Goal: Task Accomplishment & Management: Manage account settings

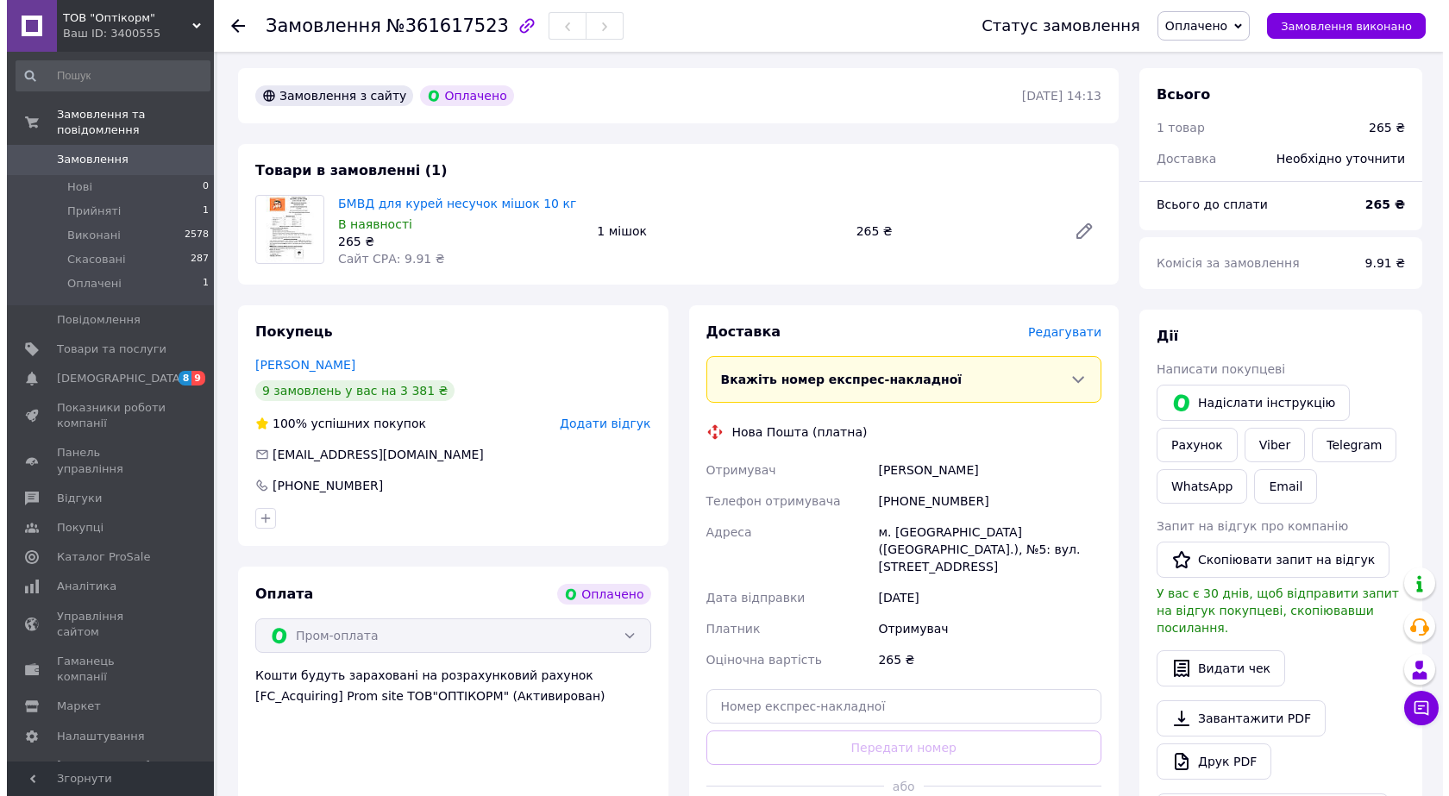
scroll to position [86, 0]
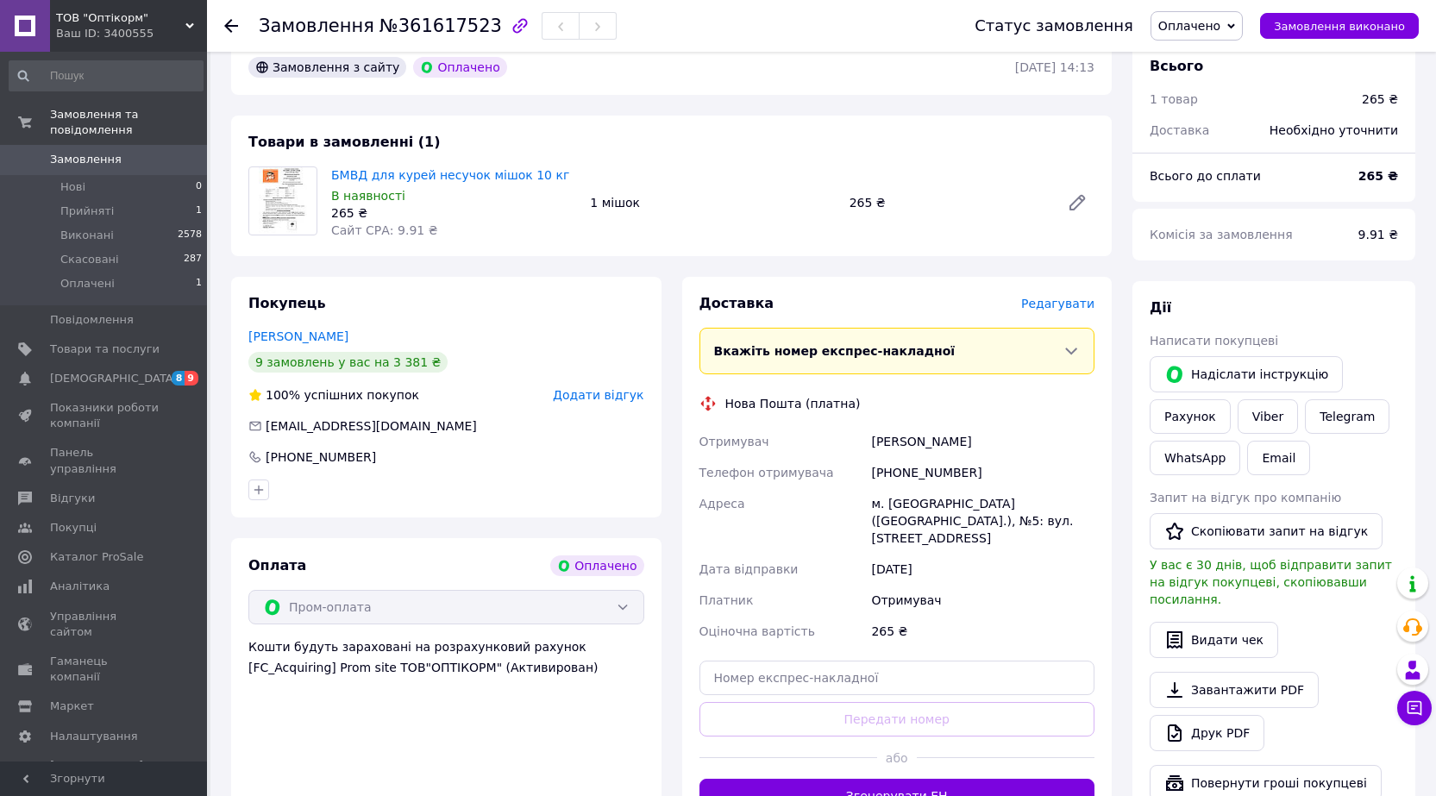
click at [1072, 305] on span "Редагувати" at bounding box center [1057, 304] width 73 height 14
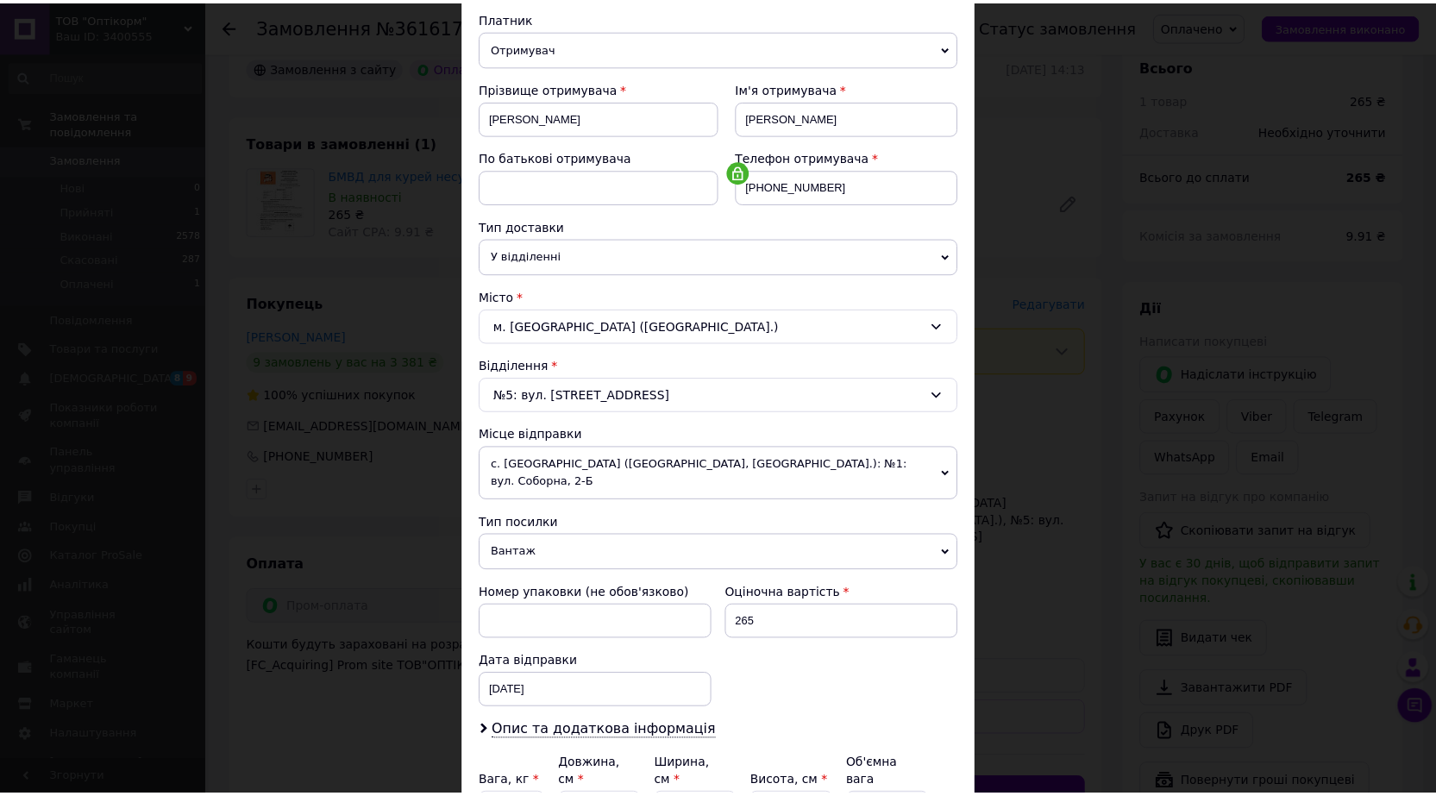
scroll to position [349, 0]
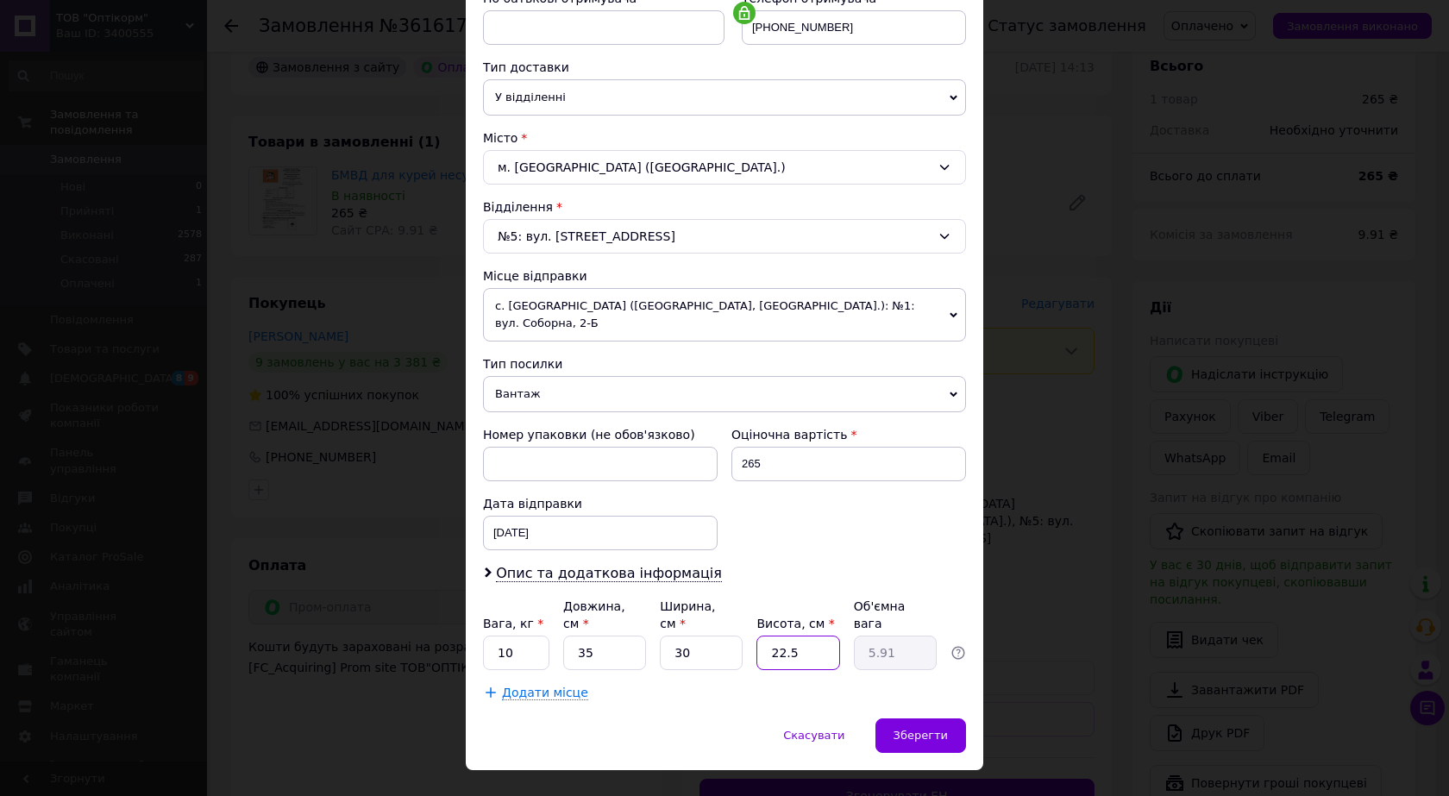
drag, startPoint x: 806, startPoint y: 618, endPoint x: 718, endPoint y: 599, distance: 89.0
click at [727, 607] on div "Вага, кг * 10 Довжина, см * 35 Ширина, см * 30 Висота, см * 22.5 Об'ємна вага 5…" at bounding box center [724, 634] width 483 height 72
type input "1"
type input "0.26"
type input "15"
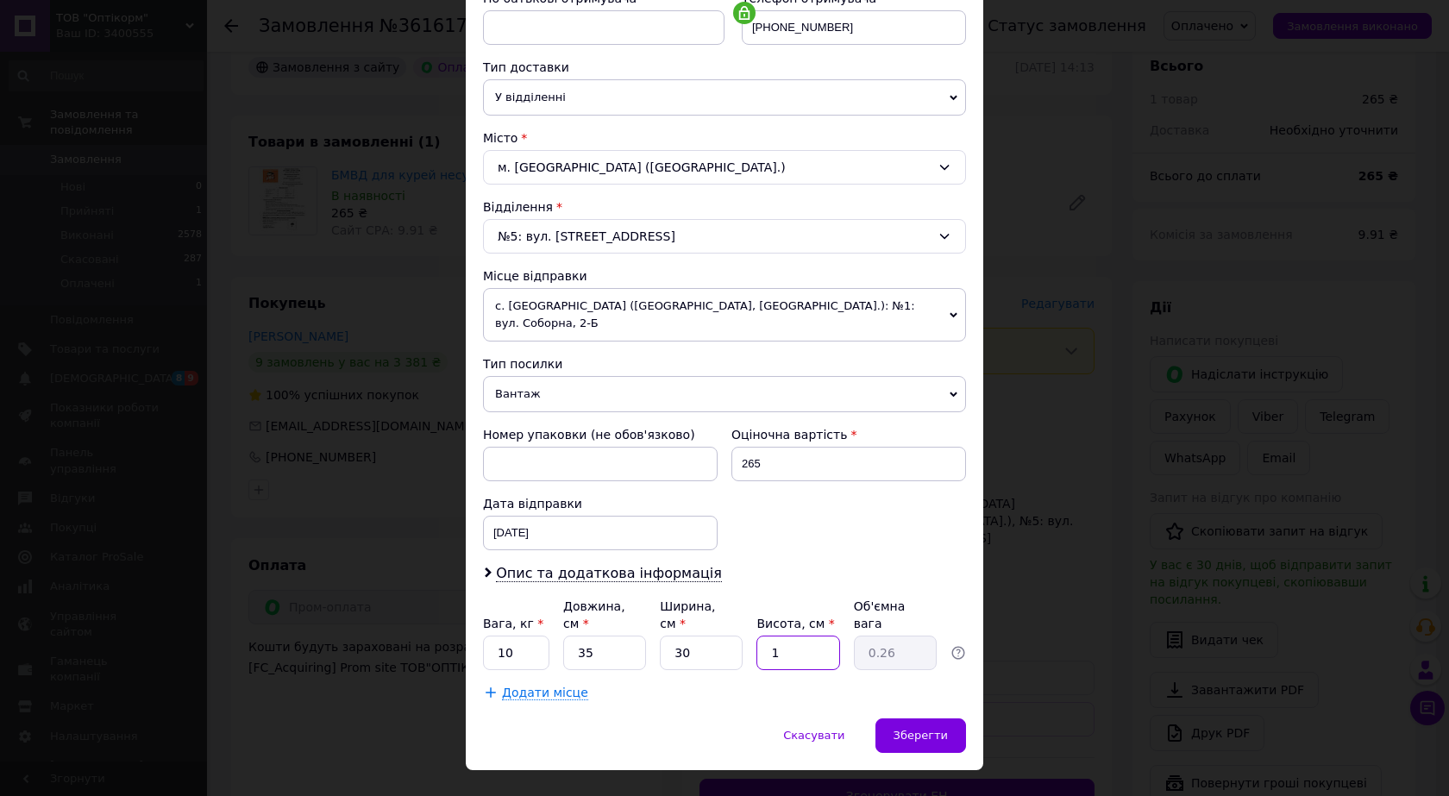
type input "3.94"
type input "15"
click at [898, 718] on div "Зберегти" at bounding box center [920, 735] width 91 height 34
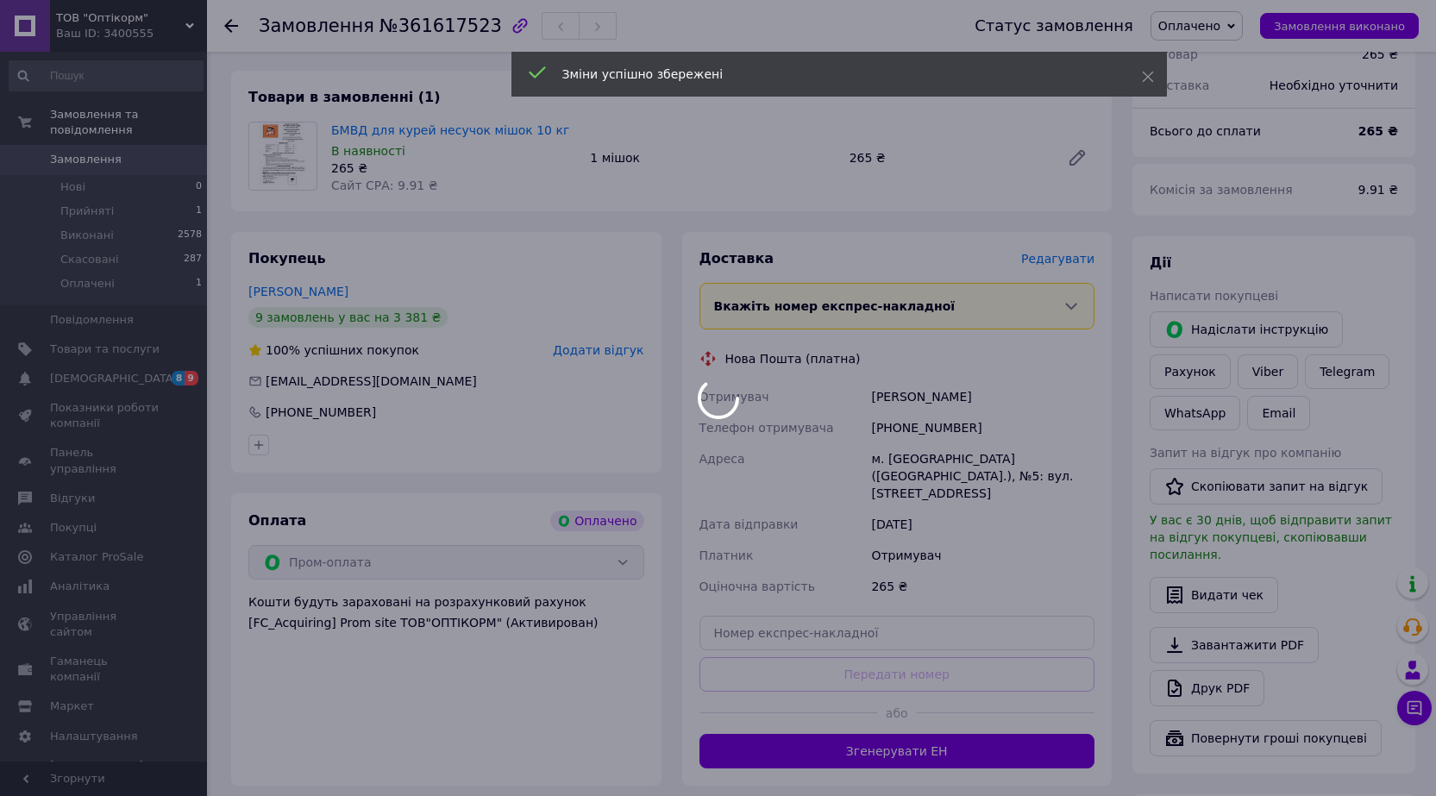
scroll to position [345, 0]
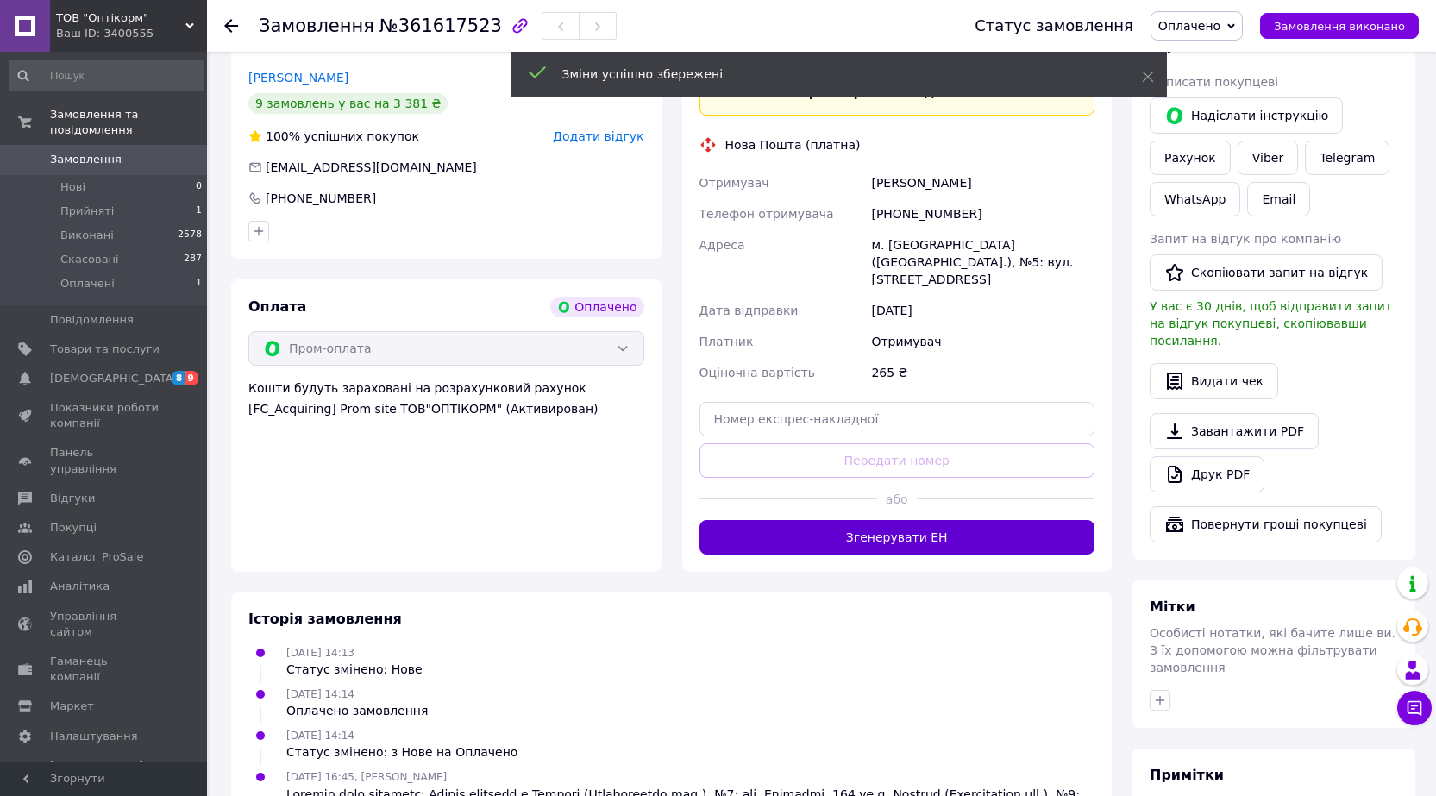
click at [917, 520] on button "Згенерувати ЕН" at bounding box center [897, 537] width 396 height 34
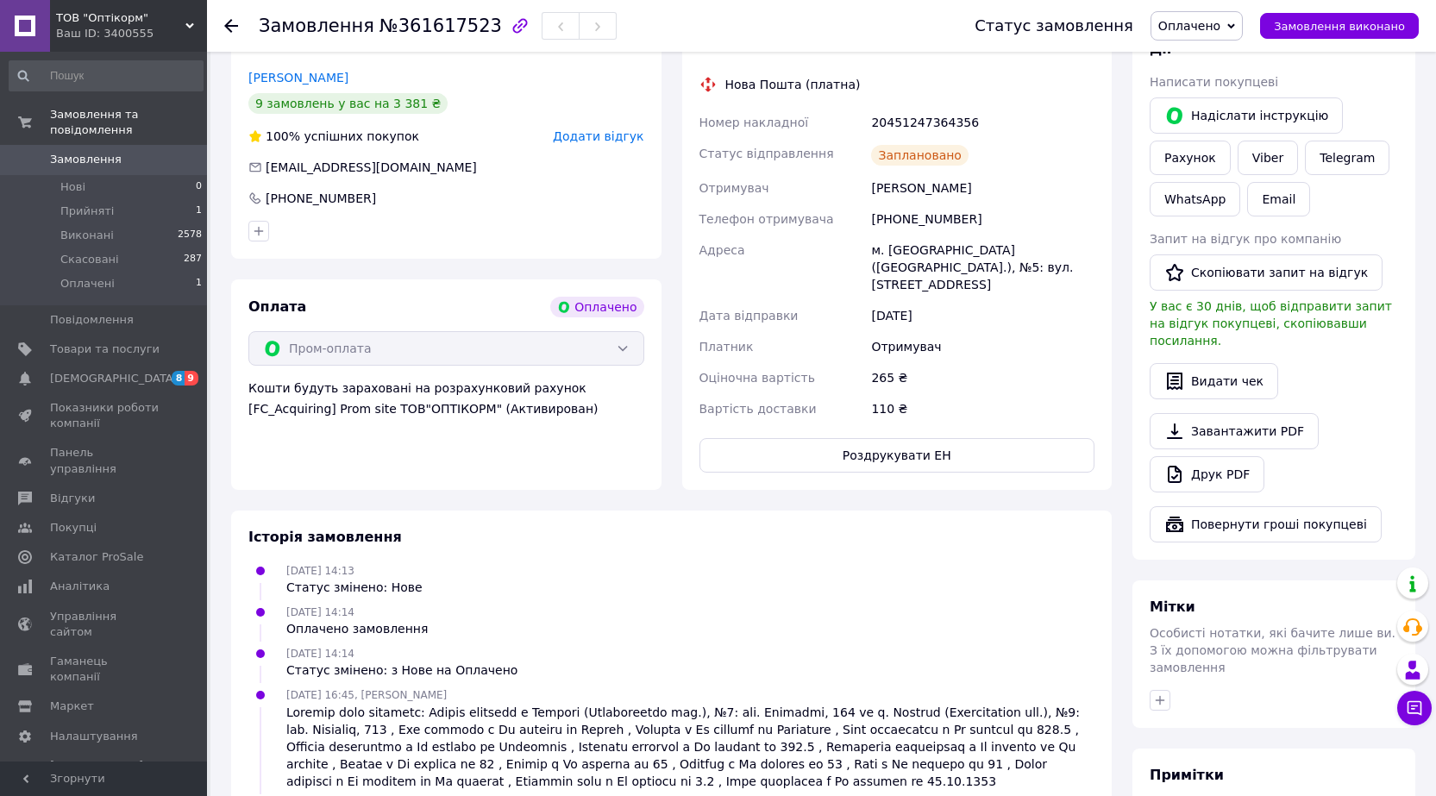
drag, startPoint x: 229, startPoint y: 18, endPoint x: 259, endPoint y: 23, distance: 29.8
click at [229, 19] on div at bounding box center [231, 25] width 14 height 17
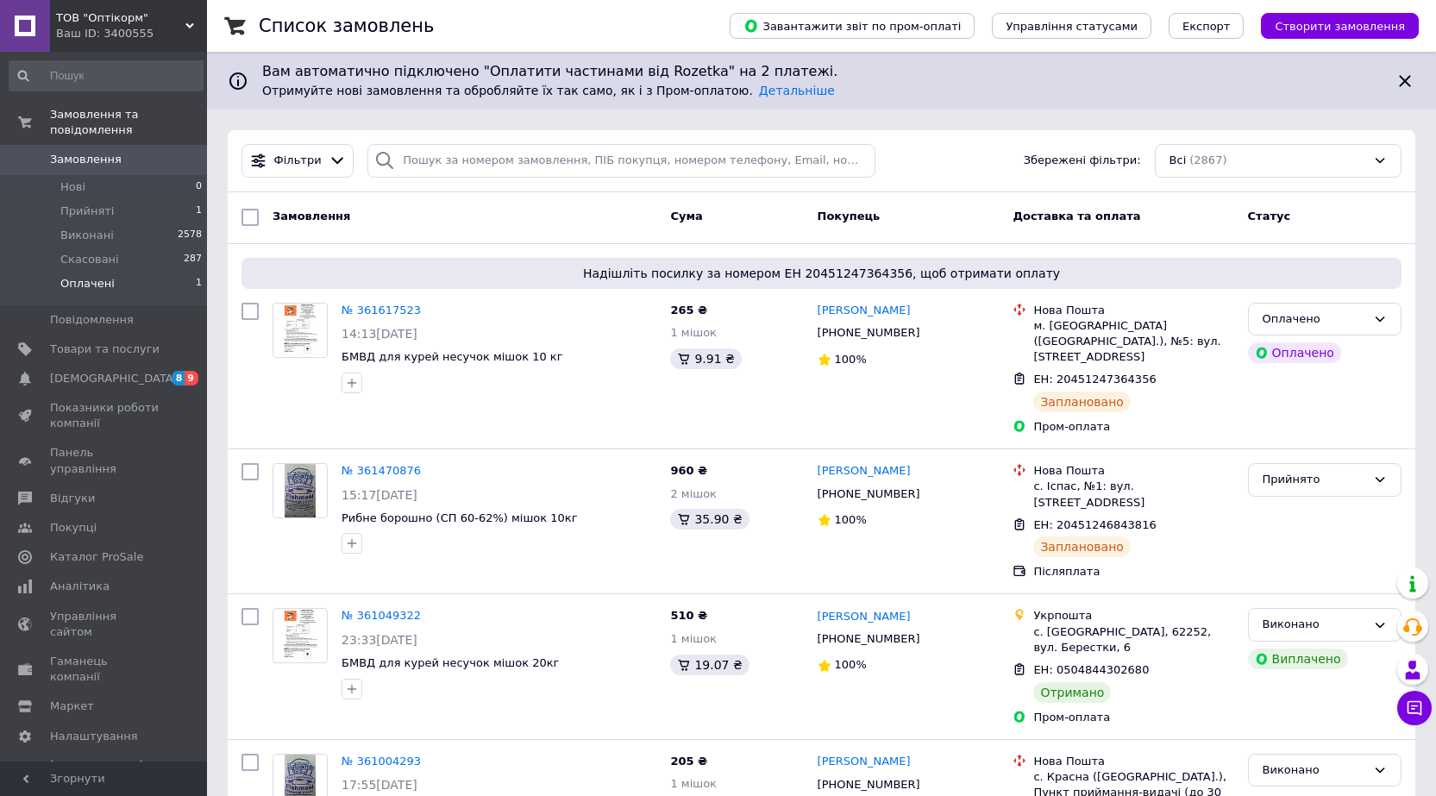
click at [99, 276] on span "Оплачені" at bounding box center [87, 284] width 54 height 16
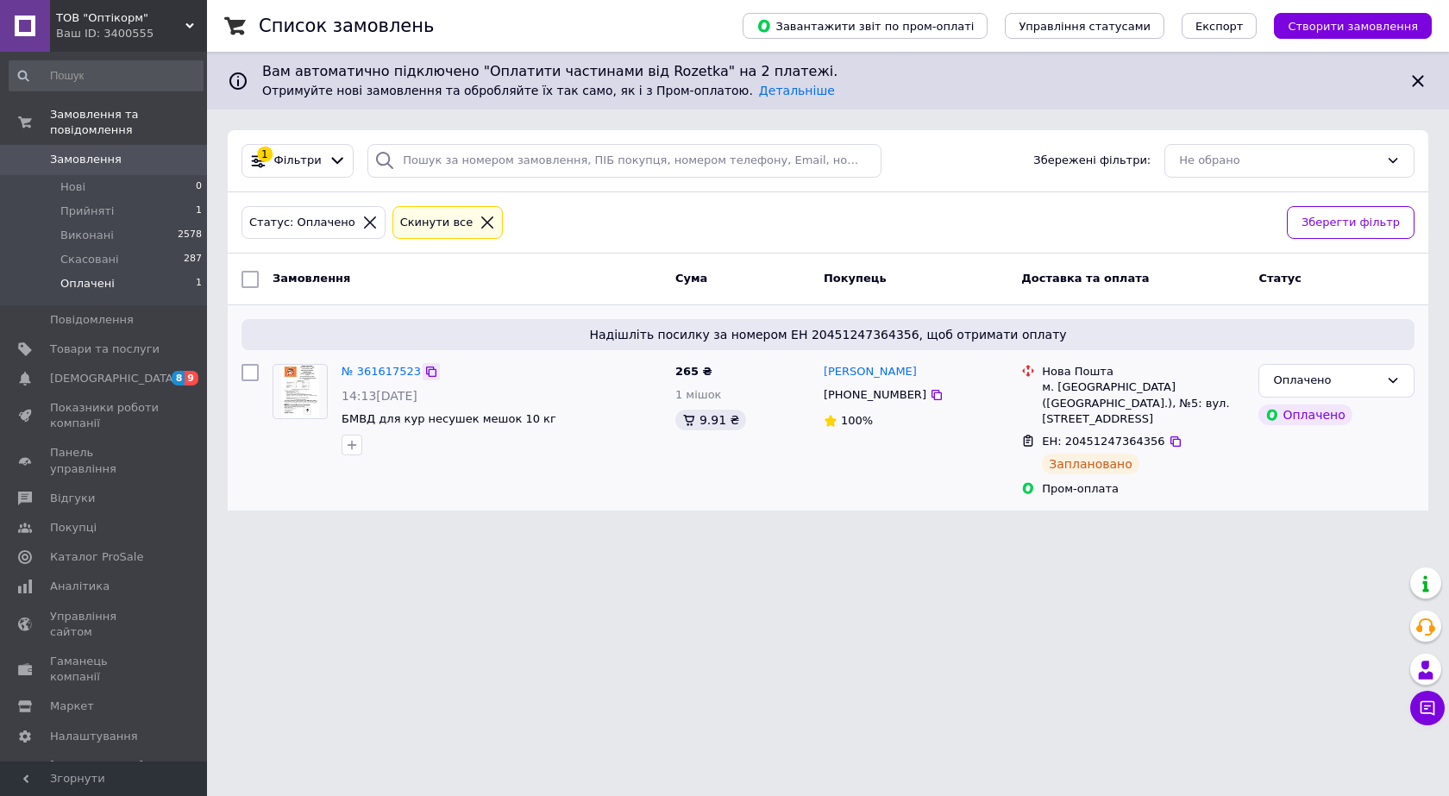
click at [424, 368] on icon at bounding box center [431, 372] width 14 height 14
